Goal: Book appointment/travel/reservation

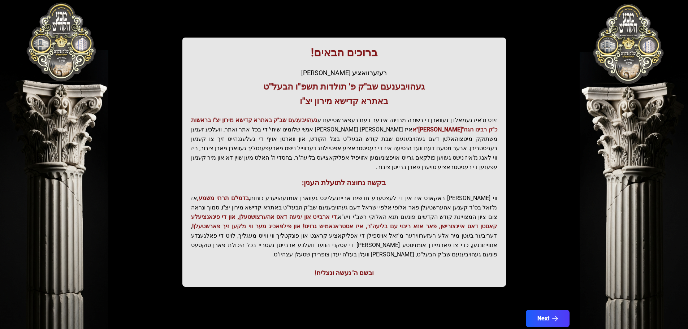
scroll to position [89, 0]
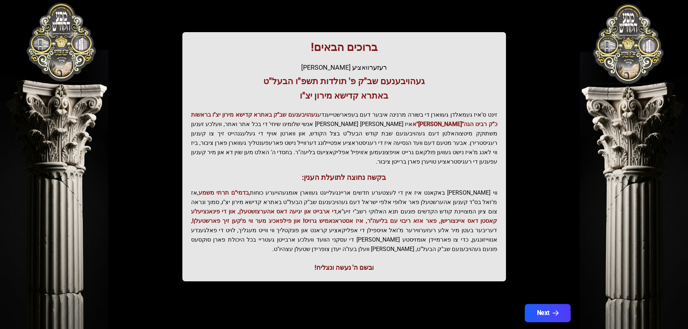
click at [555, 304] on button "Next" at bounding box center [548, 313] width 46 height 18
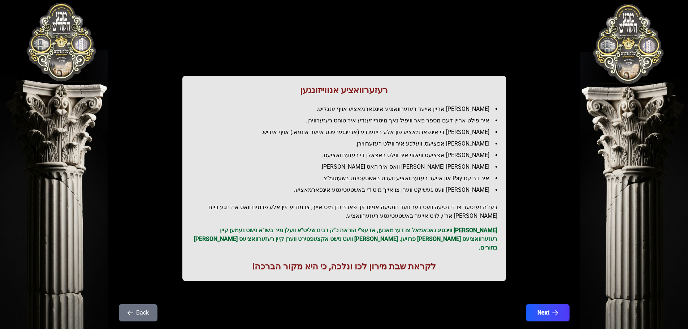
scroll to position [0, 0]
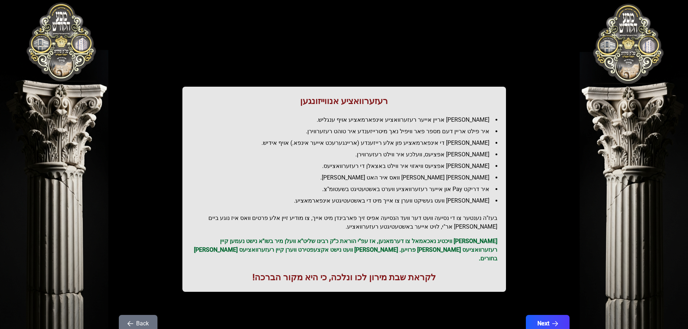
click at [162, 160] on div "רעזערוואציע אנווייזונגען איר לייגט אריין אייער רעזערוואציע אינפארמאציע אויף ענג…" at bounding box center [344, 160] width 462 height 286
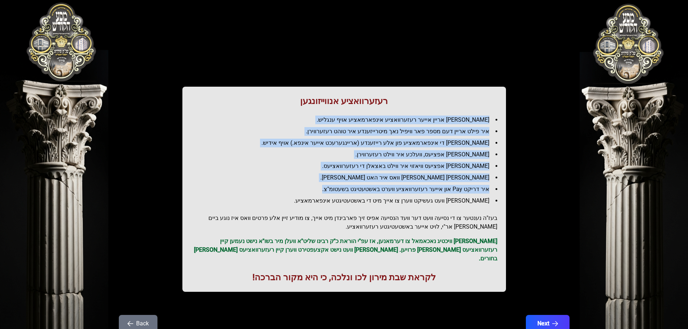
drag, startPoint x: 485, startPoint y: 122, endPoint x: 112, endPoint y: 63, distance: 377.1
click at [161, 159] on div "רעזערוואציע אנווייזונגען איר לייגט אריין אייער רעזערוואציע אינפארמאציע אויף ענג…" at bounding box center [344, 160] width 462 height 286
click at [392, 149] on ul "[PERSON_NAME] אריין אייער רעזערוואציע אינפארמאציע אויף ענגליש. איר פילט אריין ד…" at bounding box center [344, 161] width 306 height 90
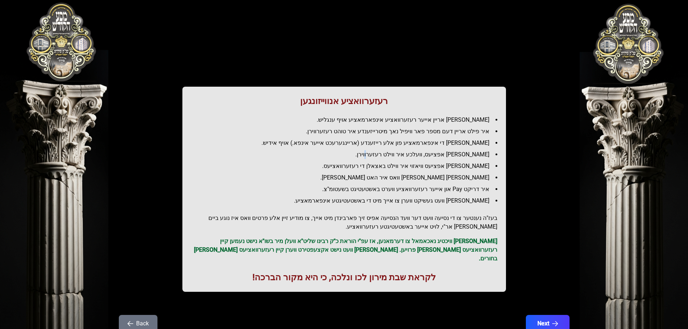
click at [392, 149] on ul "[PERSON_NAME] אריין אייער רעזערוואציע אינפארמאציע אויף ענגליש. איר פילט אריין ד…" at bounding box center [344, 161] width 306 height 90
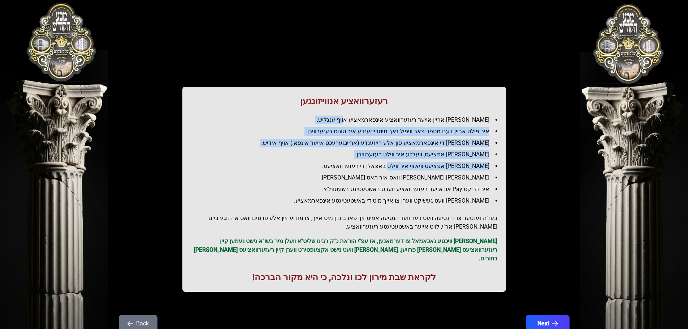
drag, startPoint x: 371, startPoint y: 112, endPoint x: 397, endPoint y: 155, distance: 50.4
click at [403, 167] on div "רעזערוואציע אנווייזונגען איר לייגט אריין אייער רעזערוואציע אינפארמאציע אויף ענג…" at bounding box center [344, 189] width 324 height 205
